Goal: Check status: Check status

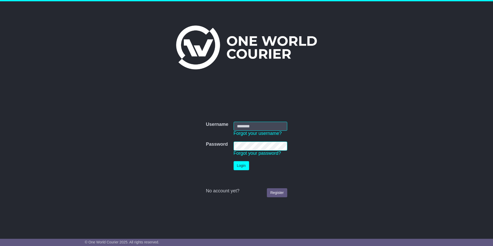
type input "**********"
click at [238, 167] on button "Login" at bounding box center [241, 165] width 15 height 9
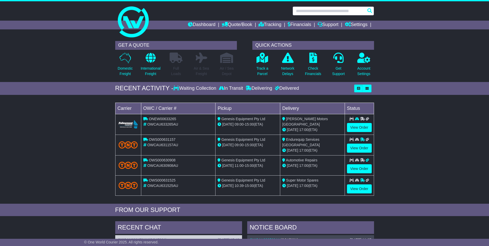
click at [310, 10] on input "text" at bounding box center [333, 10] width 81 height 9
paste input "**********"
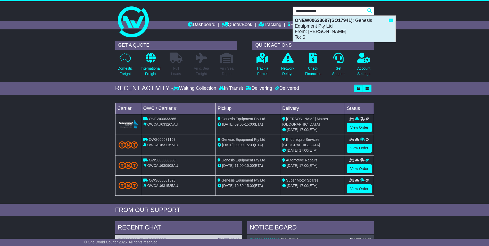
click at [338, 25] on div "ONEW00628697(SO17941) : Genesis Equipment Pty Ltd From: Jimmy Olive To: S" at bounding box center [344, 29] width 103 height 26
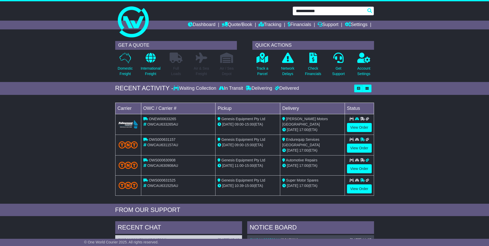
type input "**********"
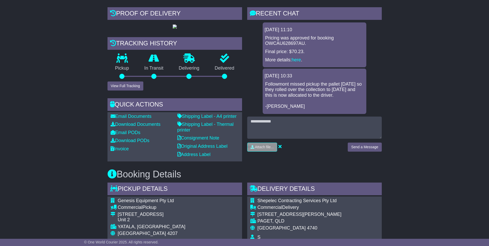
scroll to position [129, 0]
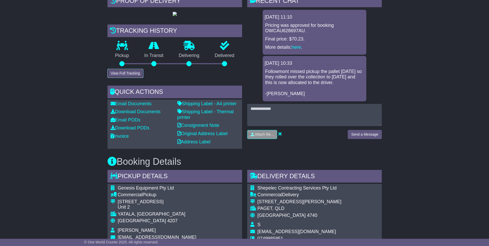
click at [123, 78] on button "View Full Tracking" at bounding box center [125, 73] width 36 height 9
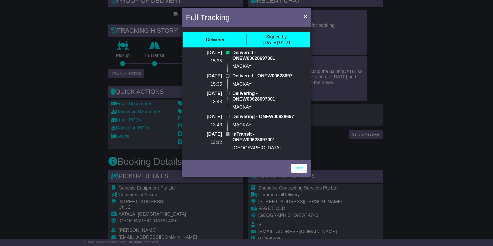
drag, startPoint x: 206, startPoint y: 52, endPoint x: 217, endPoint y: 60, distance: 13.5
click at [217, 56] on p "[DATE]" at bounding box center [210, 53] width 23 height 6
drag, startPoint x: 217, startPoint y: 60, endPoint x: 216, endPoint y: 56, distance: 4.0
copy p "[DATE]"
click at [306, 16] on span "×" at bounding box center [305, 16] width 3 height 6
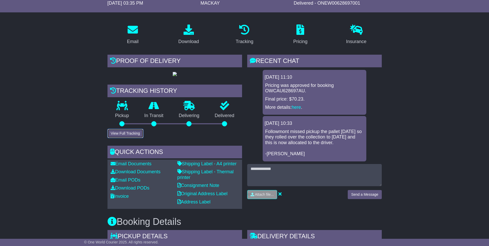
scroll to position [0, 0]
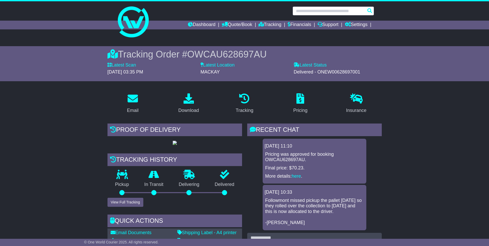
click at [320, 11] on input "text" at bounding box center [333, 10] width 81 height 9
paste input "**********"
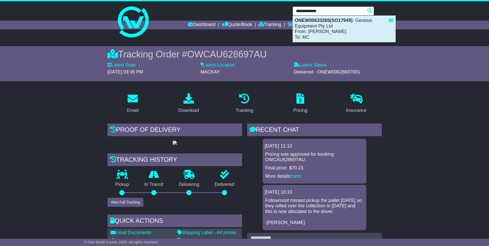
click at [317, 28] on div "ONEW00633265(SO17949) : Genesis Equipment Pty Ltd From: [PERSON_NAME] To: MC" at bounding box center [344, 29] width 103 height 26
type input "**********"
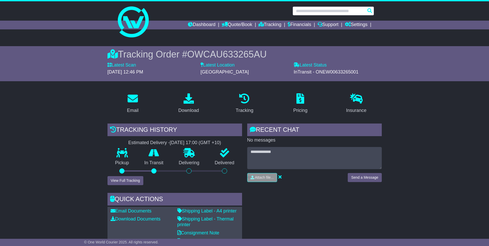
click at [299, 11] on input "text" at bounding box center [333, 10] width 81 height 9
paste input "**********"
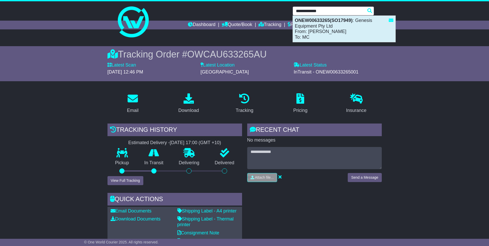
click at [300, 22] on strong "ONEW00633265(SO17949)" at bounding box center [324, 20] width 58 height 5
type input "**********"
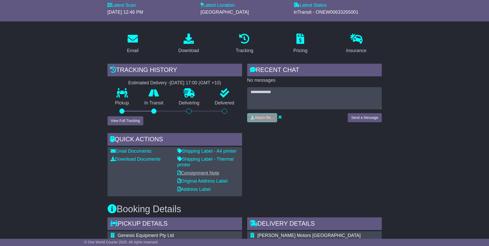
scroll to position [52, 0]
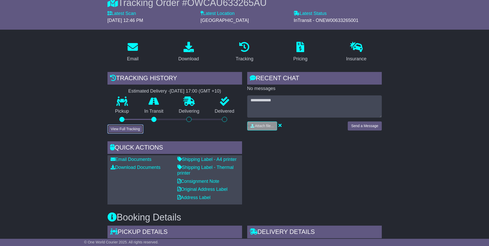
click at [116, 128] on button "View Full Tracking" at bounding box center [125, 129] width 36 height 9
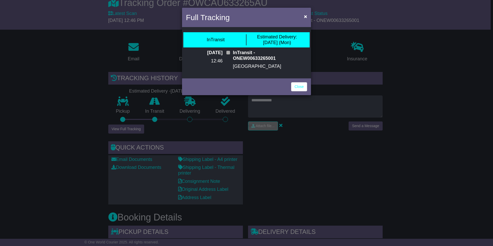
click at [69, 111] on div "Full Tracking × InTransit Estimated Delivery: 18 Aug (Mon) 13 Aug 2025 12:46 In…" at bounding box center [246, 123] width 493 height 246
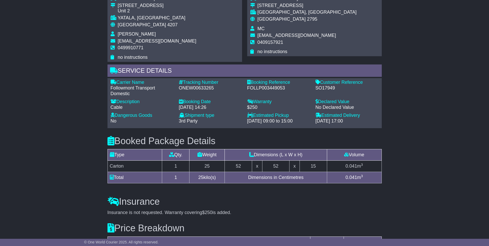
scroll to position [309, 0]
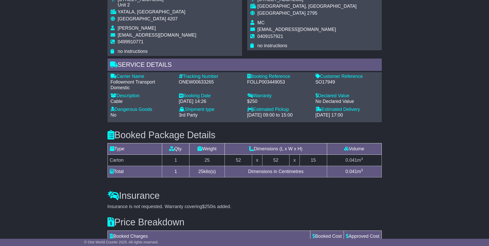
click at [212, 187] on div "Insurance Insurance is not requested. Warranty covering $250 is added. Add Insu…" at bounding box center [244, 196] width 279 height 27
drag, startPoint x: 198, startPoint y: 170, endPoint x: 218, endPoint y: 172, distance: 19.7
click at [218, 172] on td "25 kilo(s)" at bounding box center [206, 171] width 35 height 11
drag, startPoint x: 218, startPoint y: 172, endPoint x: 214, endPoint y: 181, distance: 10.2
click at [214, 181] on div "Booked Package Details (nonstackable) Type Qty. Weight Dimensions (L x W x H) V…" at bounding box center [244, 152] width 279 height 61
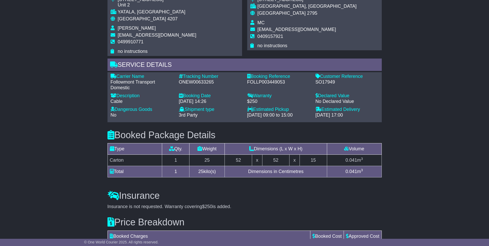
drag, startPoint x: 197, startPoint y: 172, endPoint x: 218, endPoint y: 172, distance: 21.1
click at [218, 172] on td "25 kilo(s)" at bounding box center [206, 171] width 35 height 11
drag, startPoint x: 218, startPoint y: 172, endPoint x: 198, endPoint y: 181, distance: 22.2
click at [198, 181] on div "Booked Package Details (nonstackable) Type Qty. Weight Dimensions (L x W x H) V…" at bounding box center [244, 152] width 279 height 61
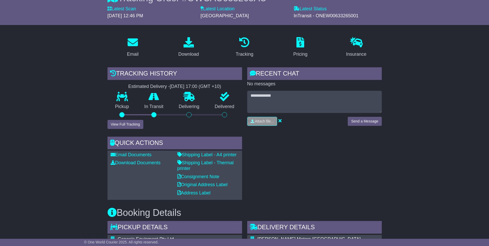
scroll to position [0, 0]
